Goal: Subscribe to service/newsletter

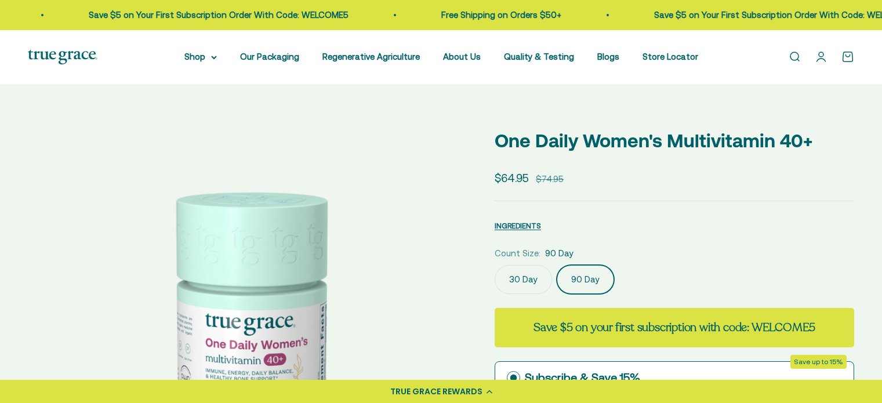
select select "3"
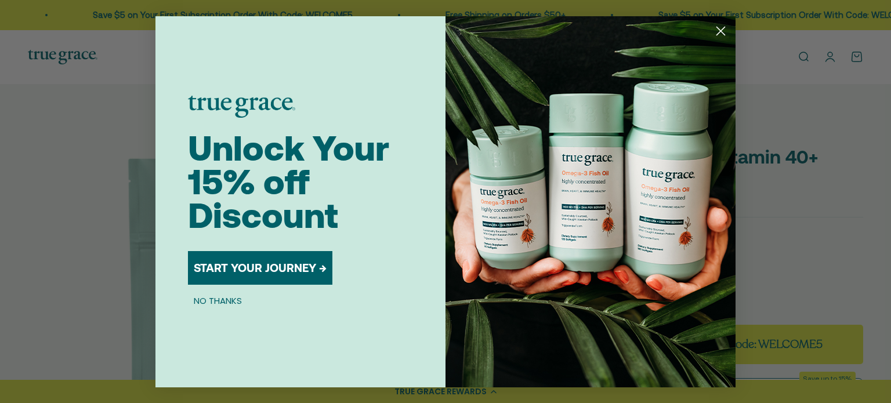
click at [250, 273] on button "START YOUR JOURNEY →" at bounding box center [260, 268] width 144 height 34
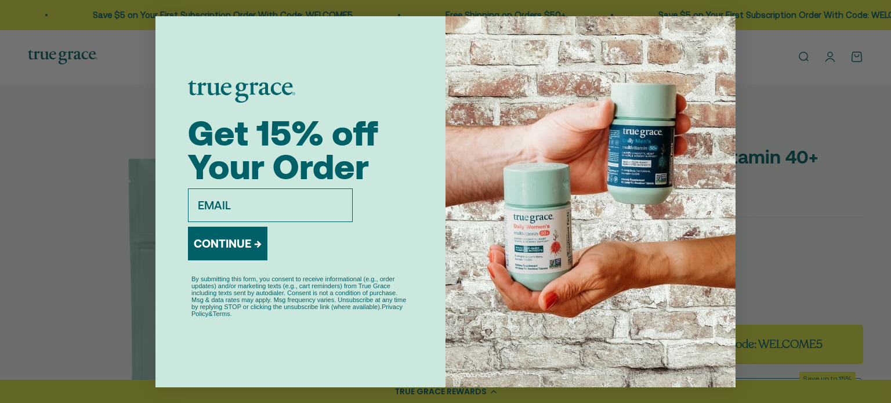
click at [262, 202] on input "email" at bounding box center [270, 205] width 165 height 34
type input "[EMAIL_ADDRESS][DOMAIN_NAME]"
click at [218, 236] on button "CONTINUE →" at bounding box center [227, 244] width 79 height 34
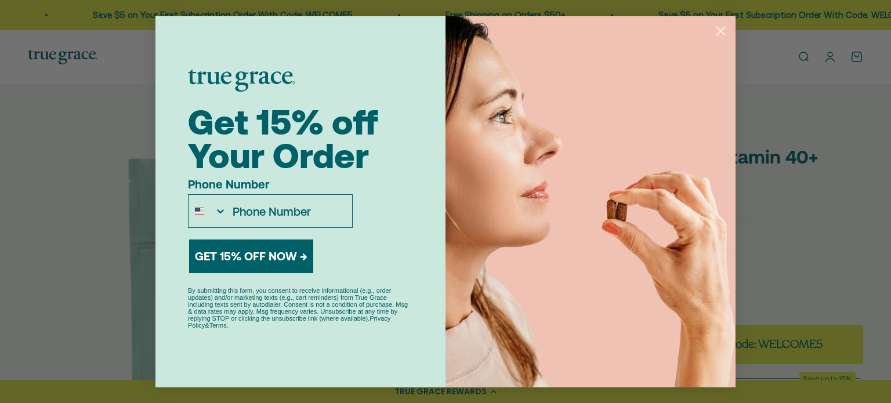
click at [725, 32] on circle "Close dialog" at bounding box center [720, 30] width 19 height 19
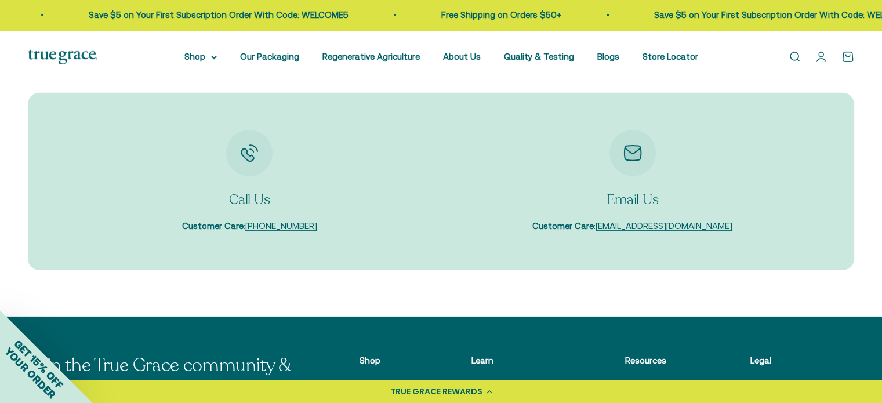
scroll to position [3884, 0]
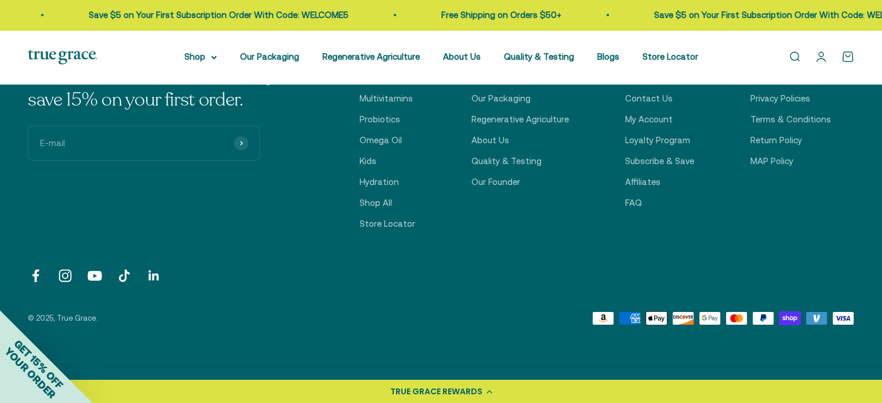
click at [132, 129] on input "E-mail" at bounding box center [144, 143] width 232 height 35
type input "[EMAIL_ADDRESS][DOMAIN_NAME]"
click at [237, 141] on button "Subscribe" at bounding box center [241, 143] width 14 height 14
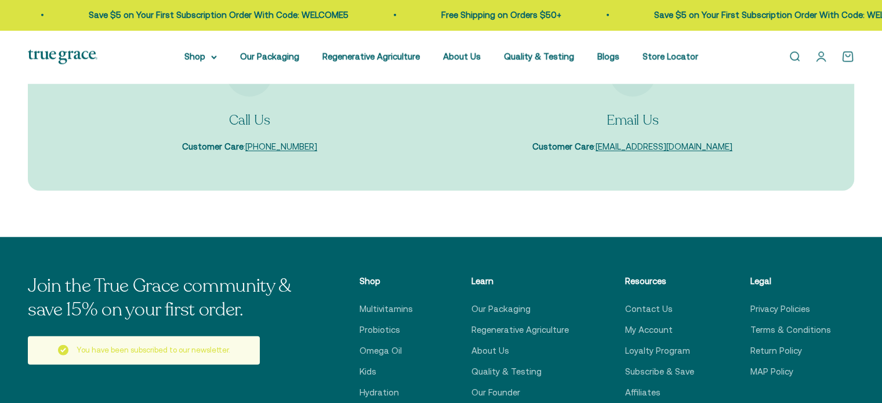
scroll to position [3087, 0]
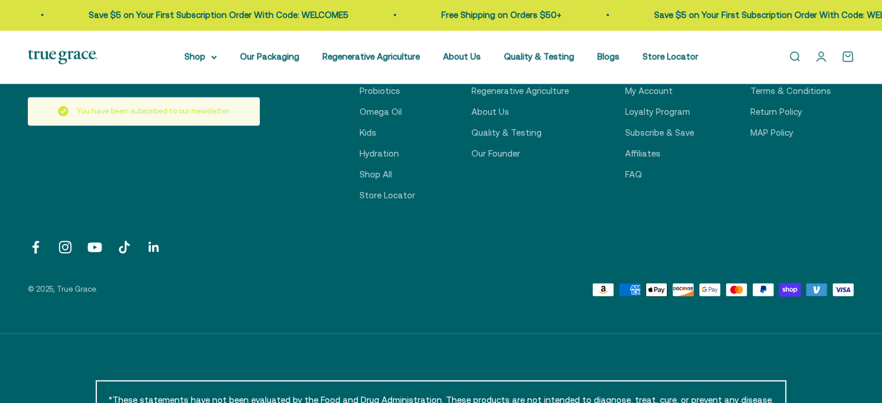
select select "3"
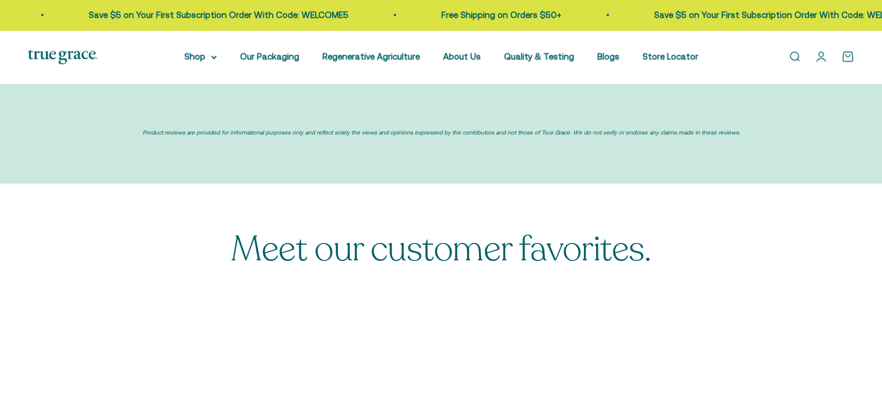
scroll to position [3913, 0]
